Goal: Task Accomplishment & Management: Use online tool/utility

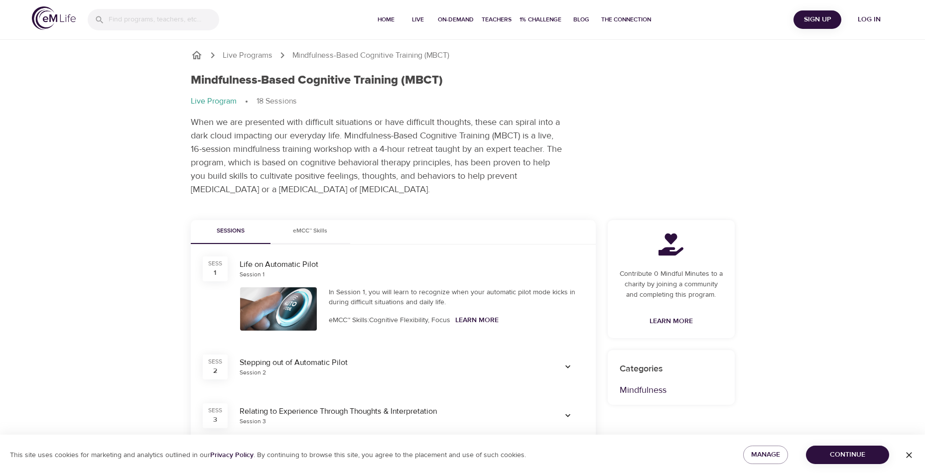
click at [867, 21] on span "Log in" at bounding box center [870, 19] width 40 height 12
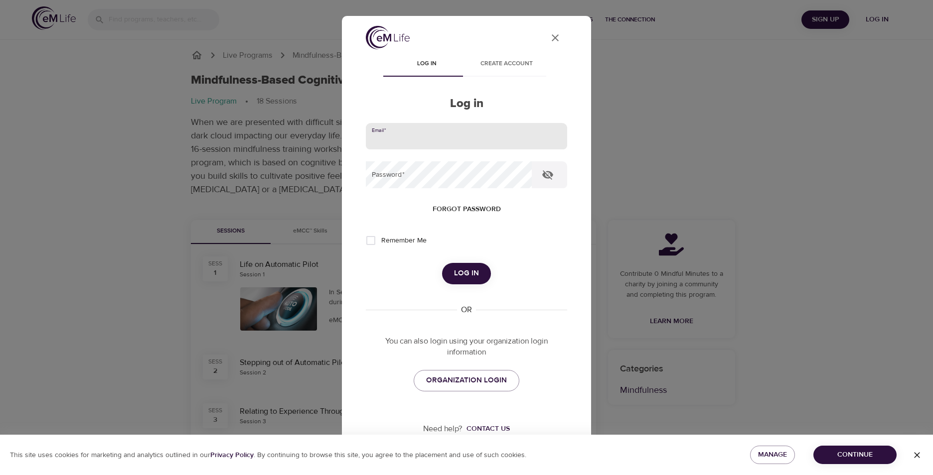
click at [453, 142] on input "email" at bounding box center [466, 136] width 201 height 27
type input "c"
type input "[PERSON_NAME][EMAIL_ADDRESS][DOMAIN_NAME]"
click at [442, 263] on button "Log in" at bounding box center [466, 273] width 49 height 21
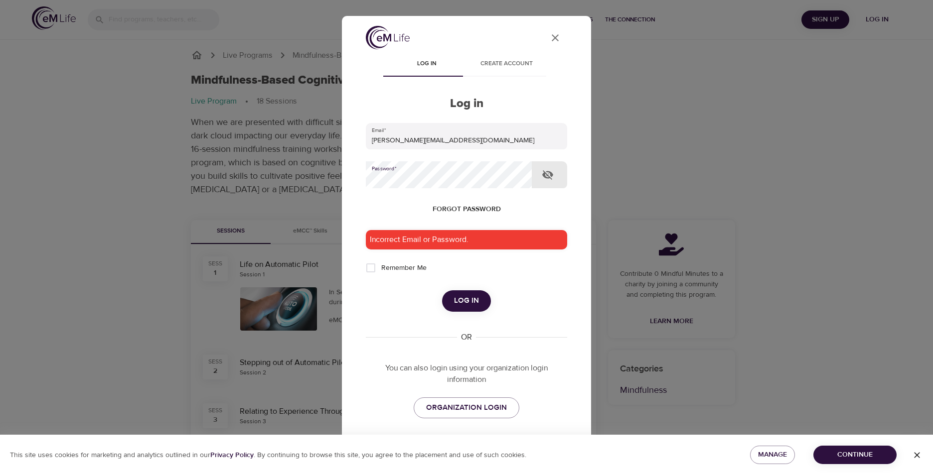
click at [325, 174] on div "User Profile Log in Create account Log in Email   * [PERSON_NAME][EMAIL_ADDRESS…" at bounding box center [466, 237] width 933 height 475
click at [460, 300] on span "Log in" at bounding box center [466, 300] width 25 height 13
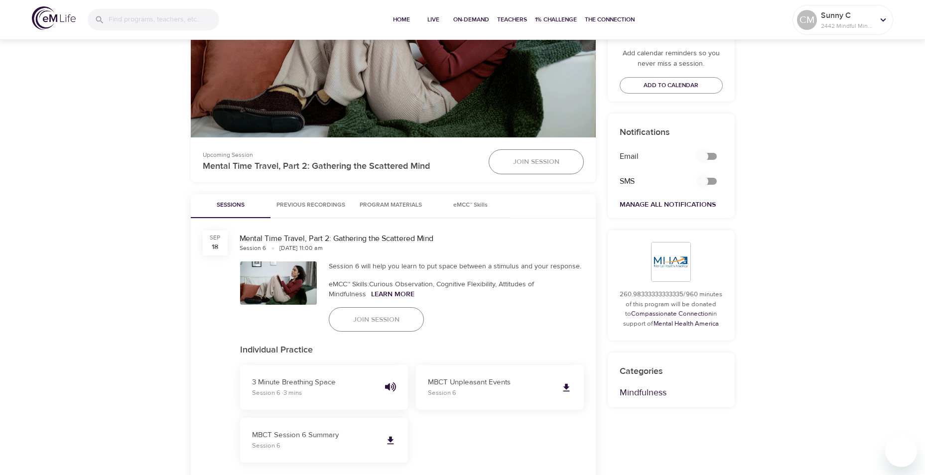
scroll to position [349, 0]
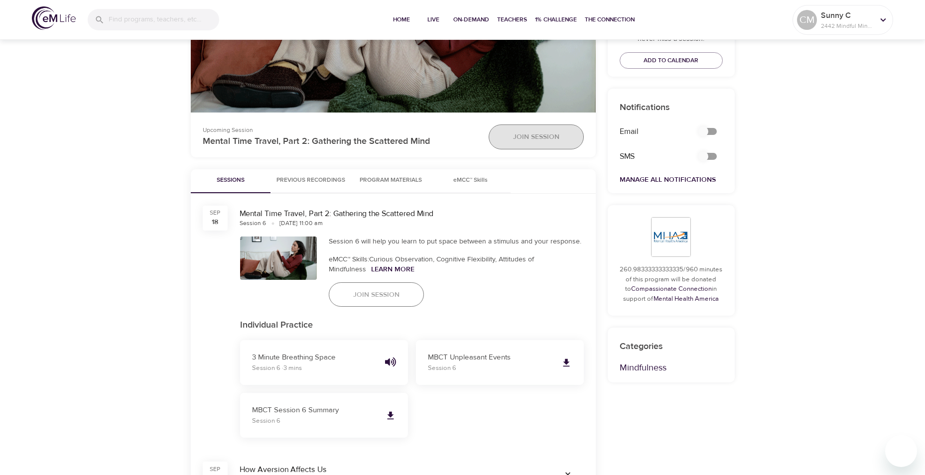
click at [547, 136] on span "Join Session" at bounding box center [536, 137] width 46 height 12
